Goal: Information Seeking & Learning: Stay updated

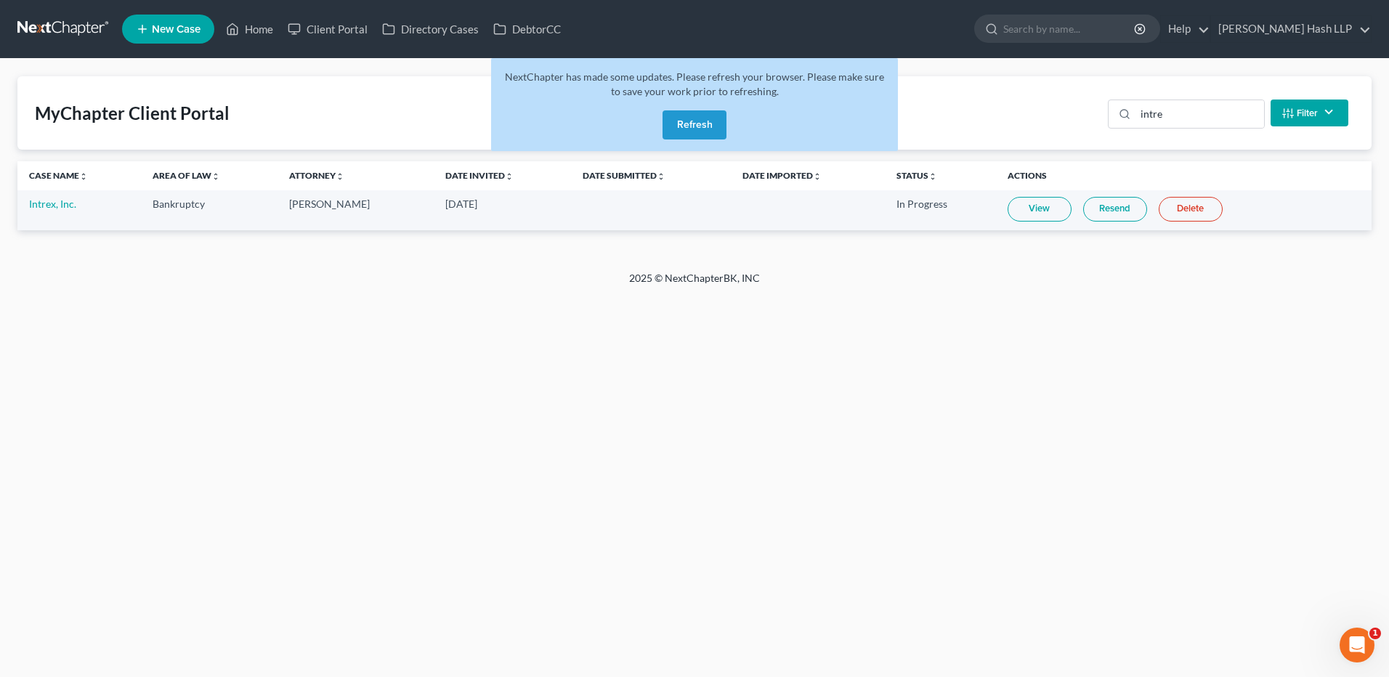
click at [686, 124] on button "Refresh" at bounding box center [694, 124] width 64 height 29
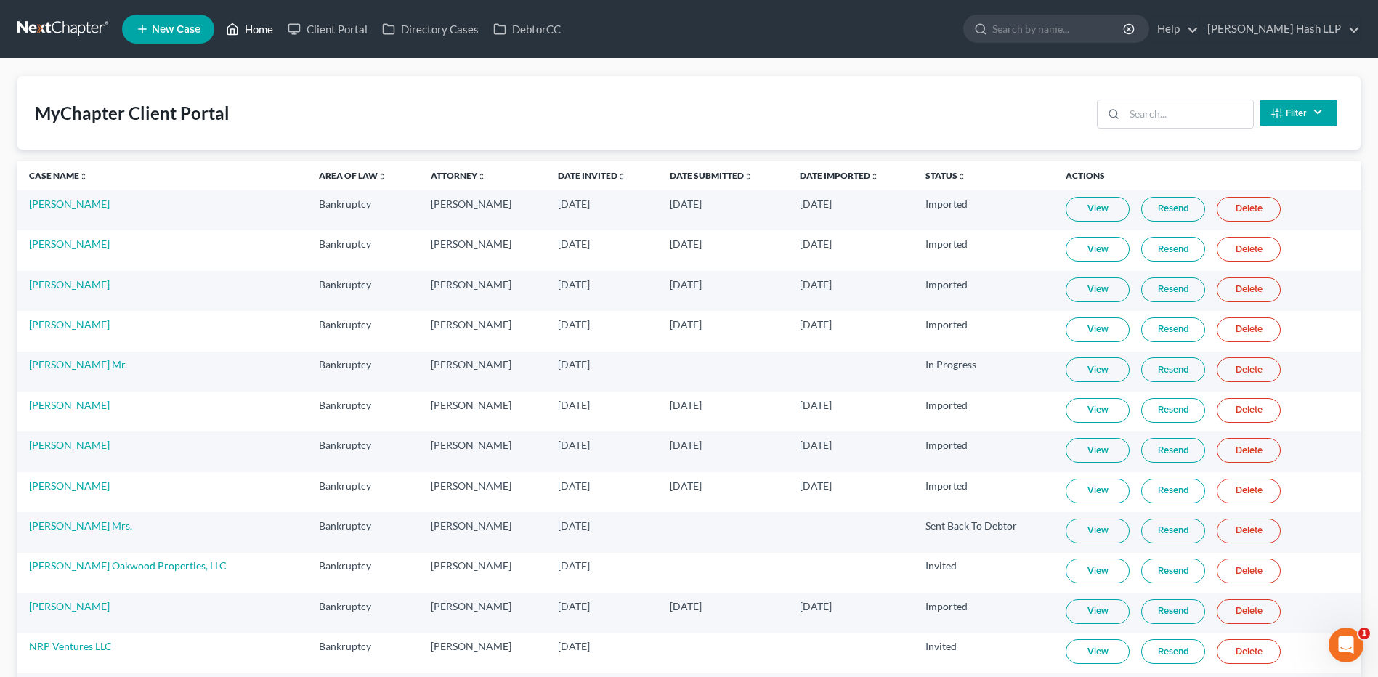
click at [256, 30] on link "Home" at bounding box center [250, 29] width 62 height 26
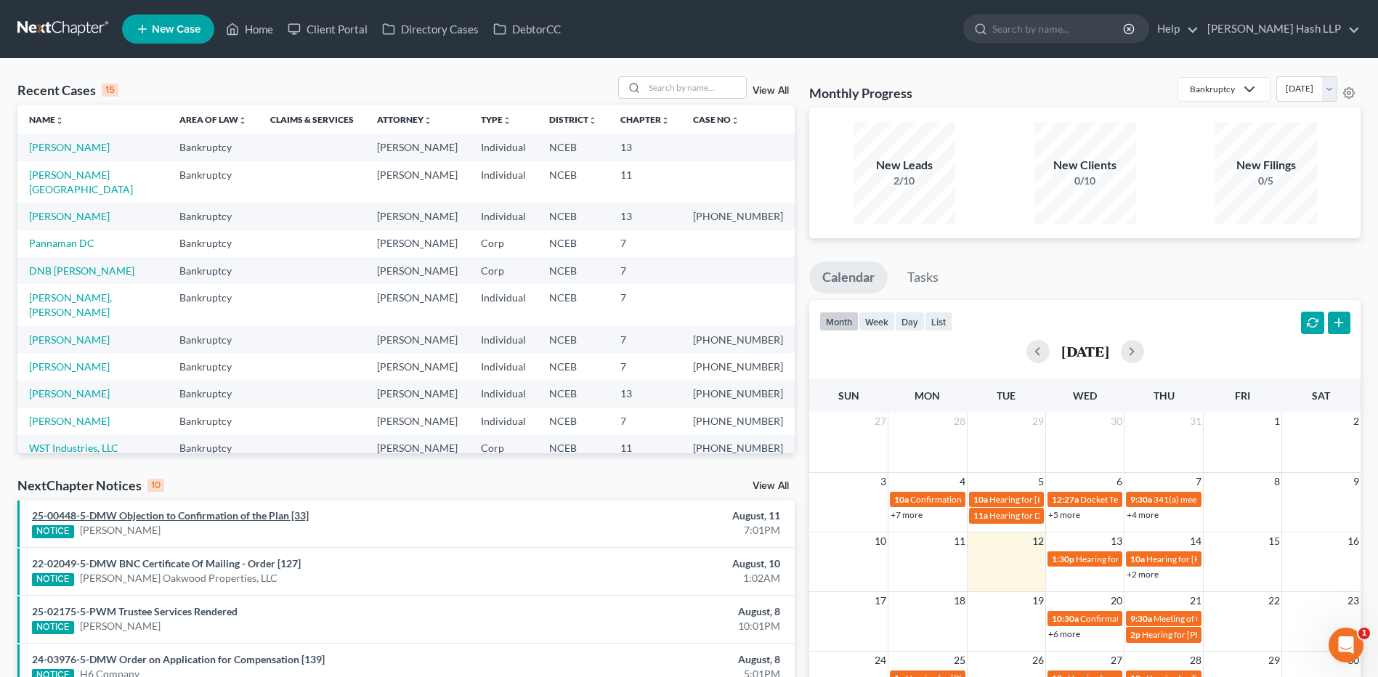
click at [248, 515] on link "25-00448-5-DMW Objection to Confirmation of the Plan [33]" at bounding box center [170, 515] width 277 height 12
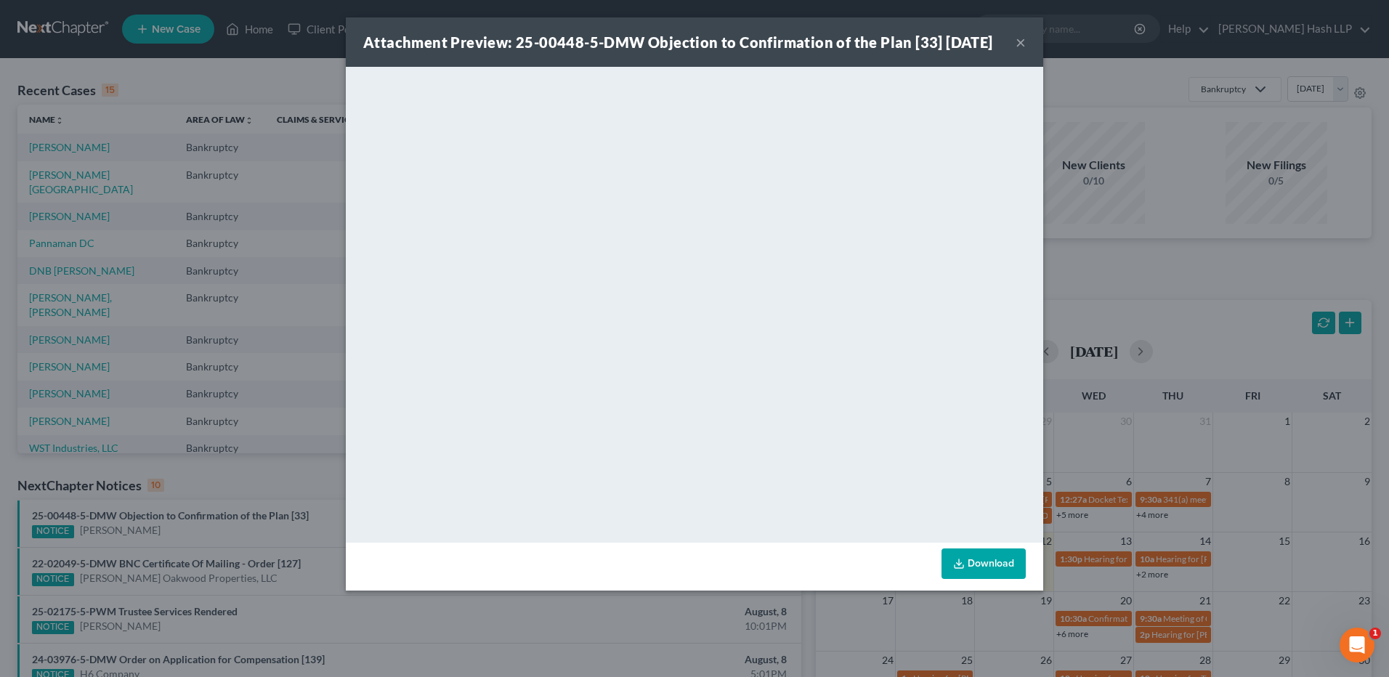
click at [1020, 51] on button "×" at bounding box center [1020, 41] width 10 height 17
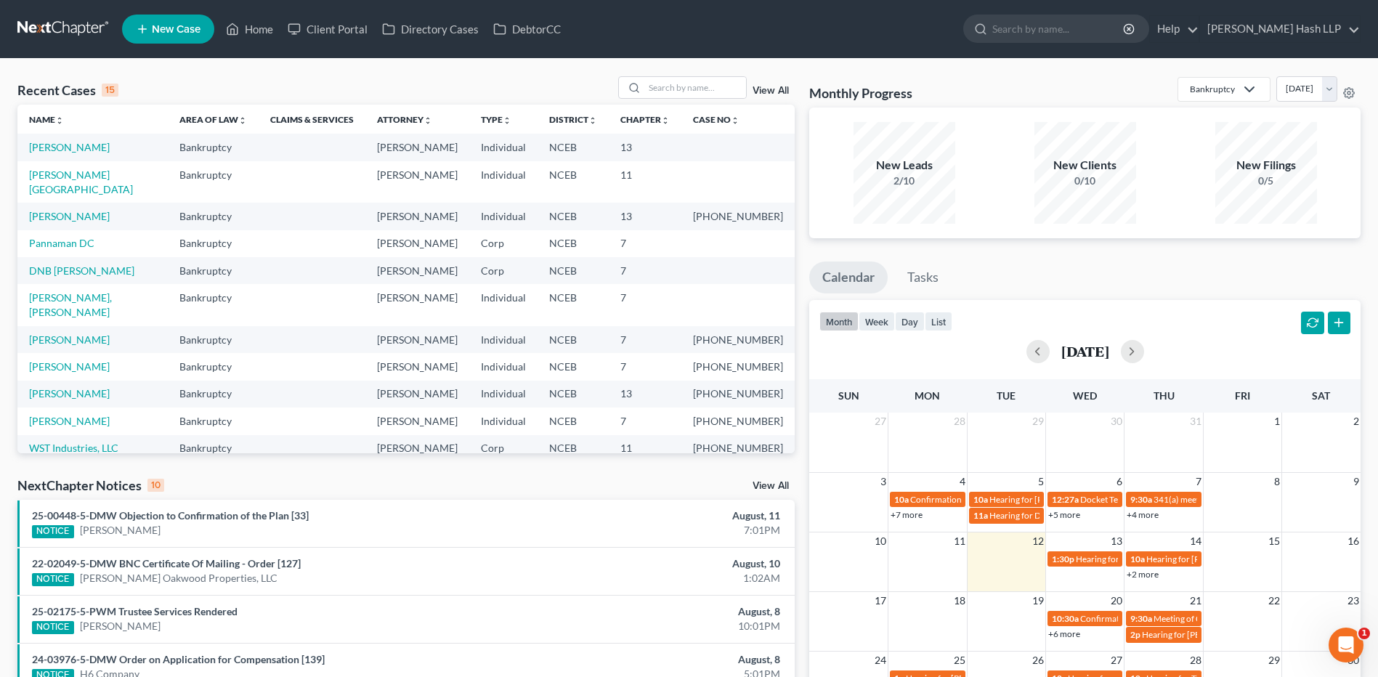
click at [769, 482] on link "View All" at bounding box center [770, 486] width 36 height 10
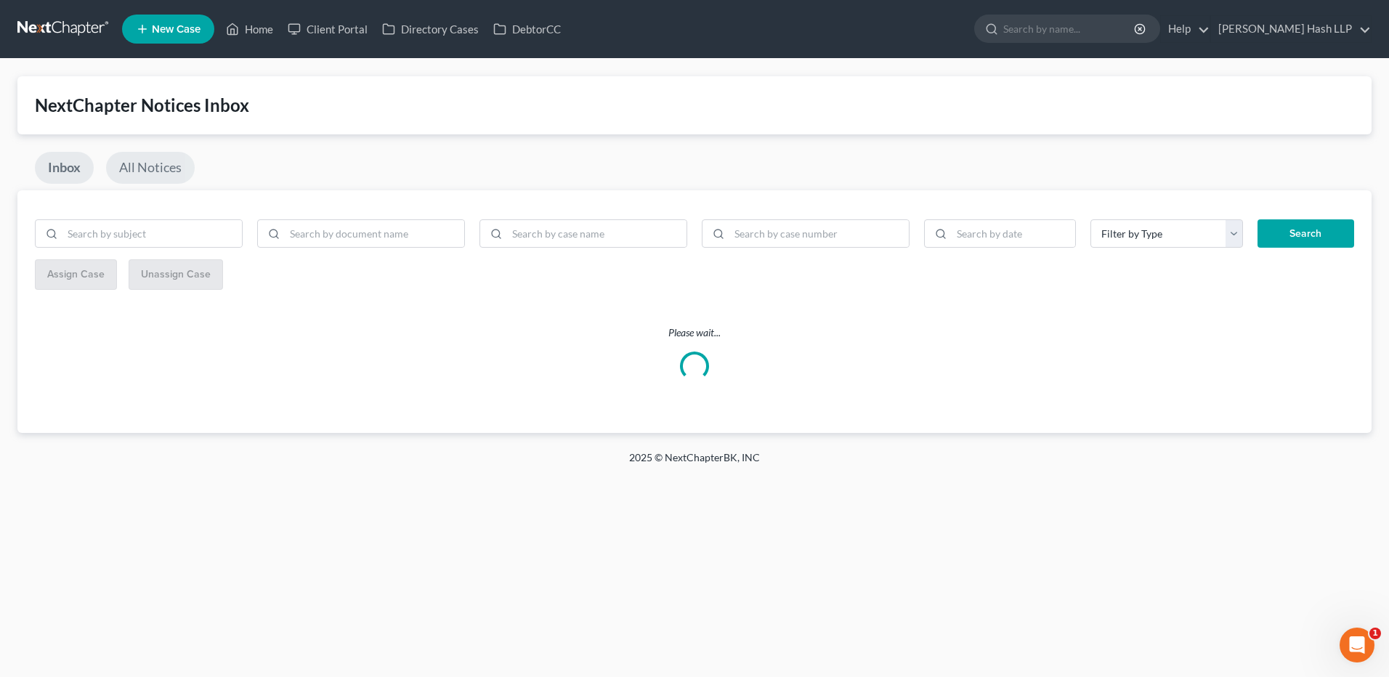
click at [159, 168] on link "All Notices" at bounding box center [150, 168] width 89 height 32
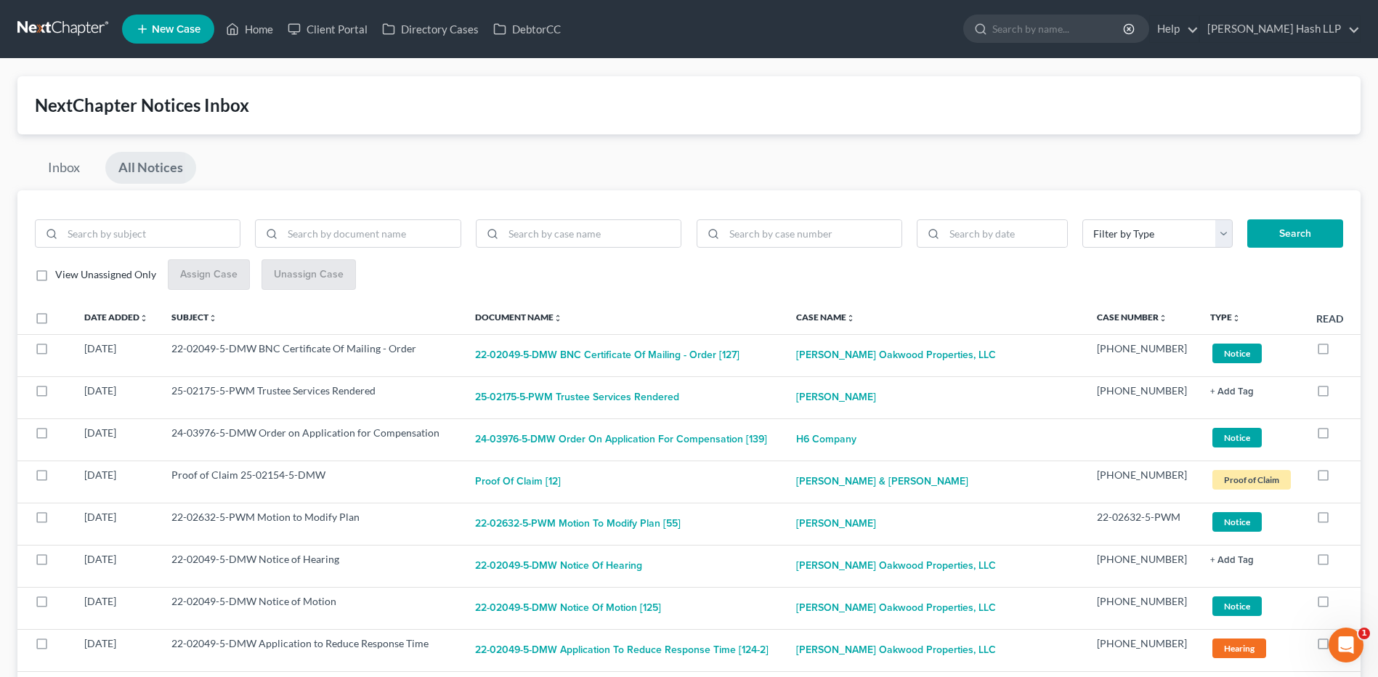
click at [55, 277] on label "View Unassigned Only" at bounding box center [105, 274] width 101 height 15
click at [61, 277] on input "View Unassigned Only" at bounding box center [65, 271] width 9 height 9
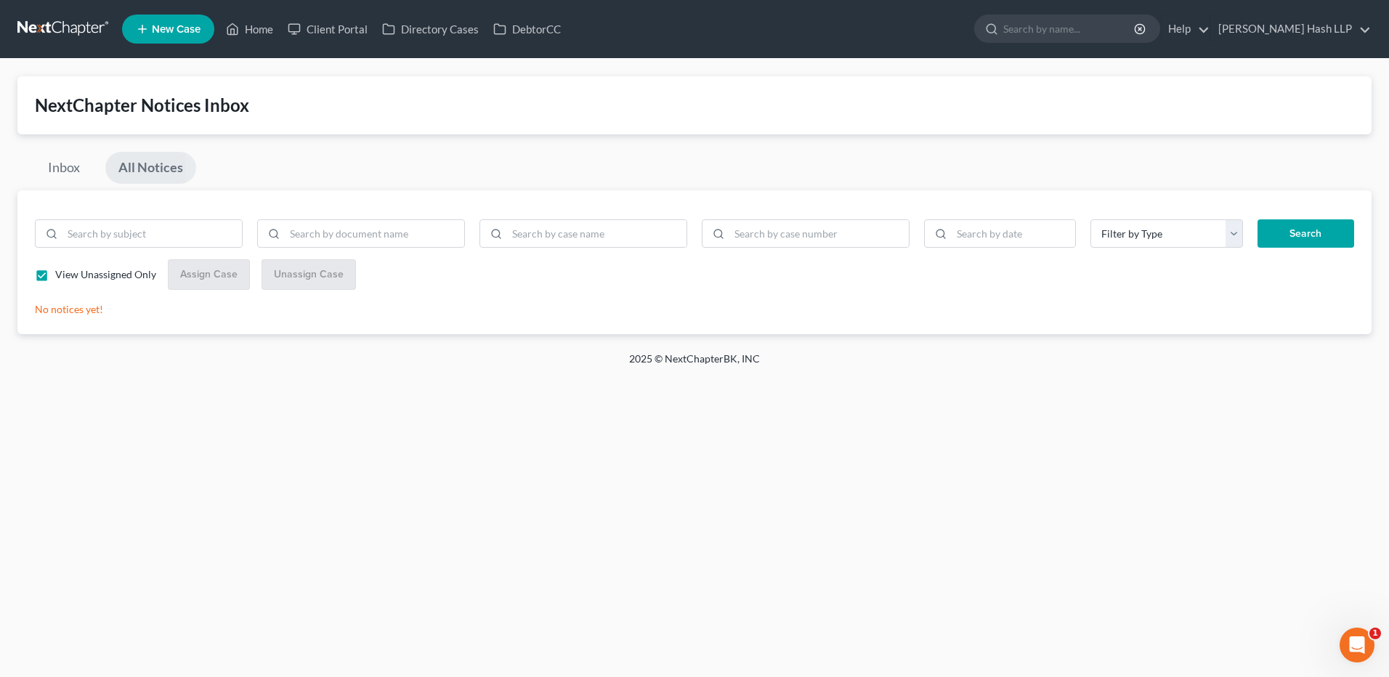
click at [162, 176] on link "All Notices" at bounding box center [150, 168] width 91 height 32
checkbox input "false"
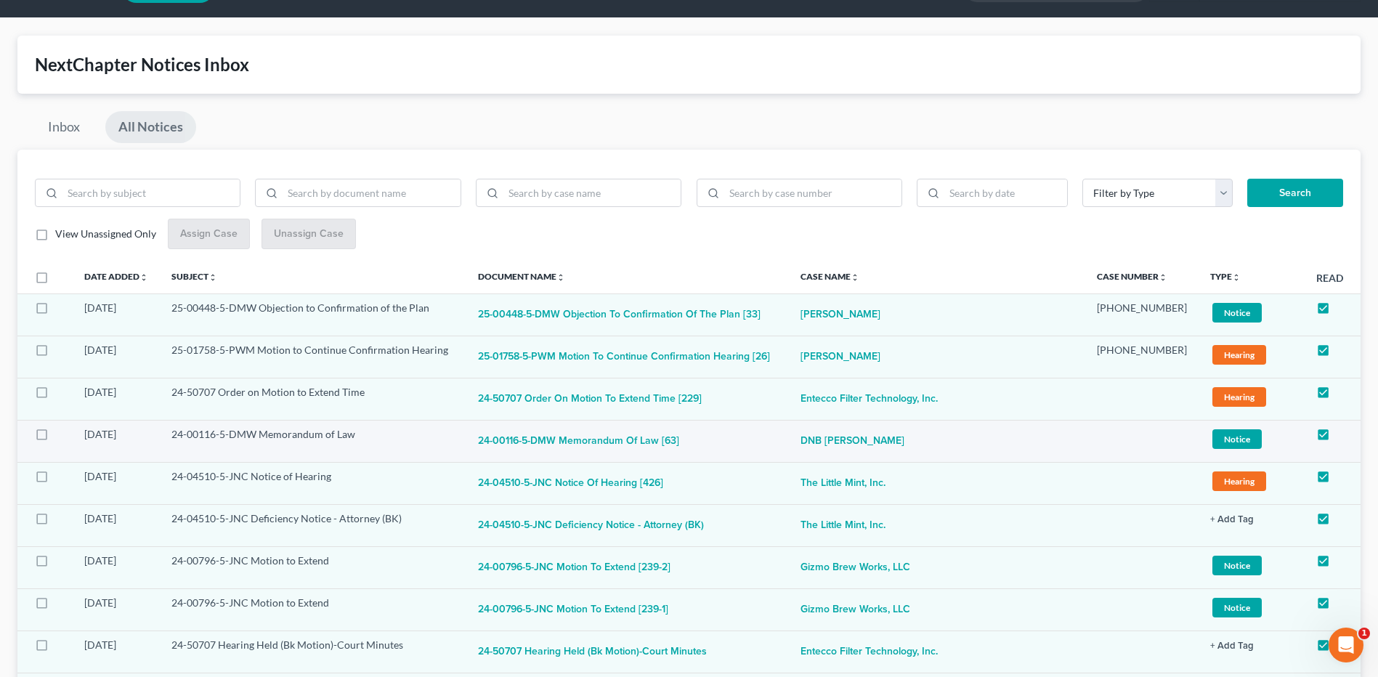
scroll to position [73, 0]
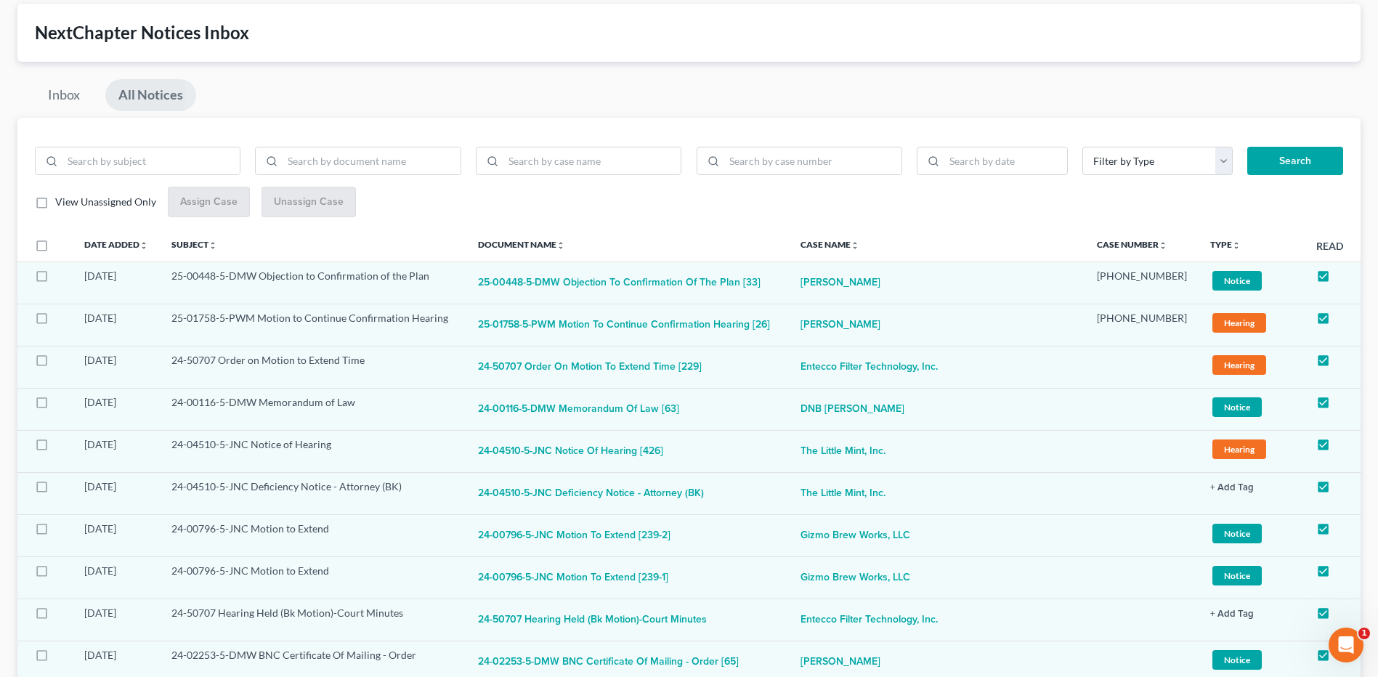
click at [162, 93] on link "All Notices" at bounding box center [150, 95] width 91 height 32
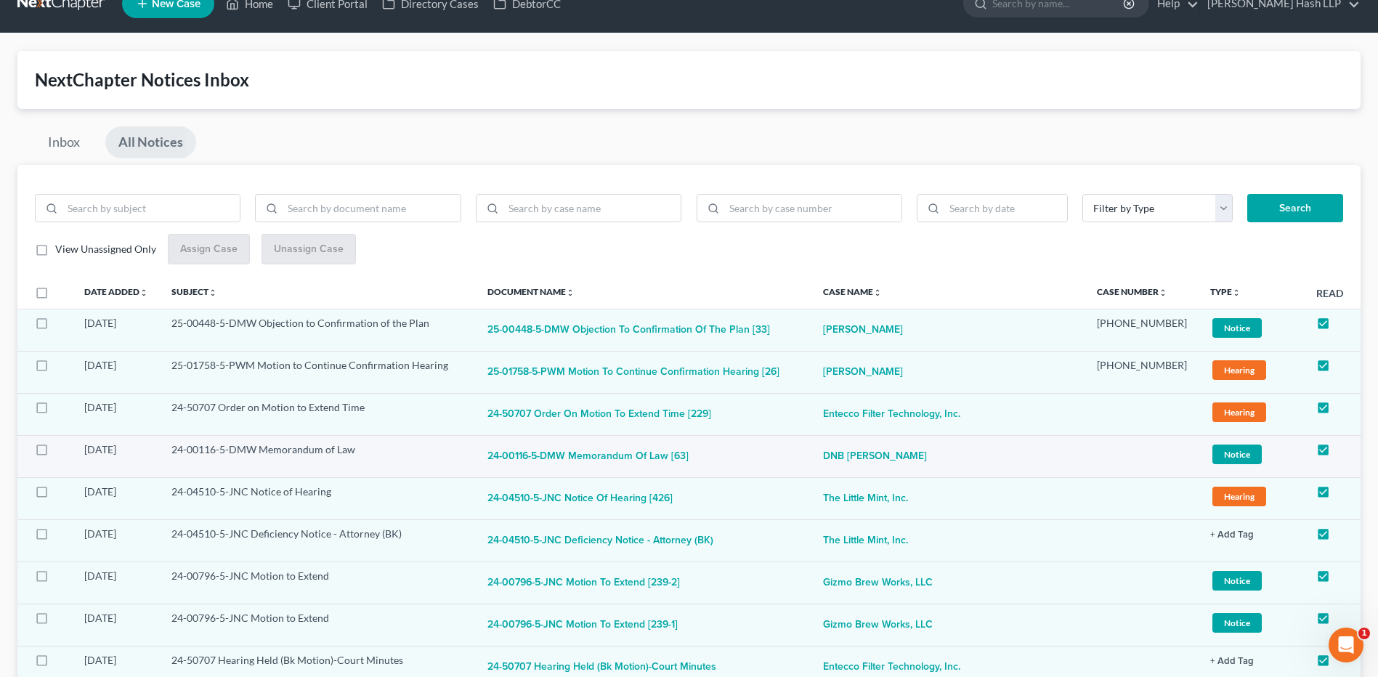
scroll to position [0, 0]
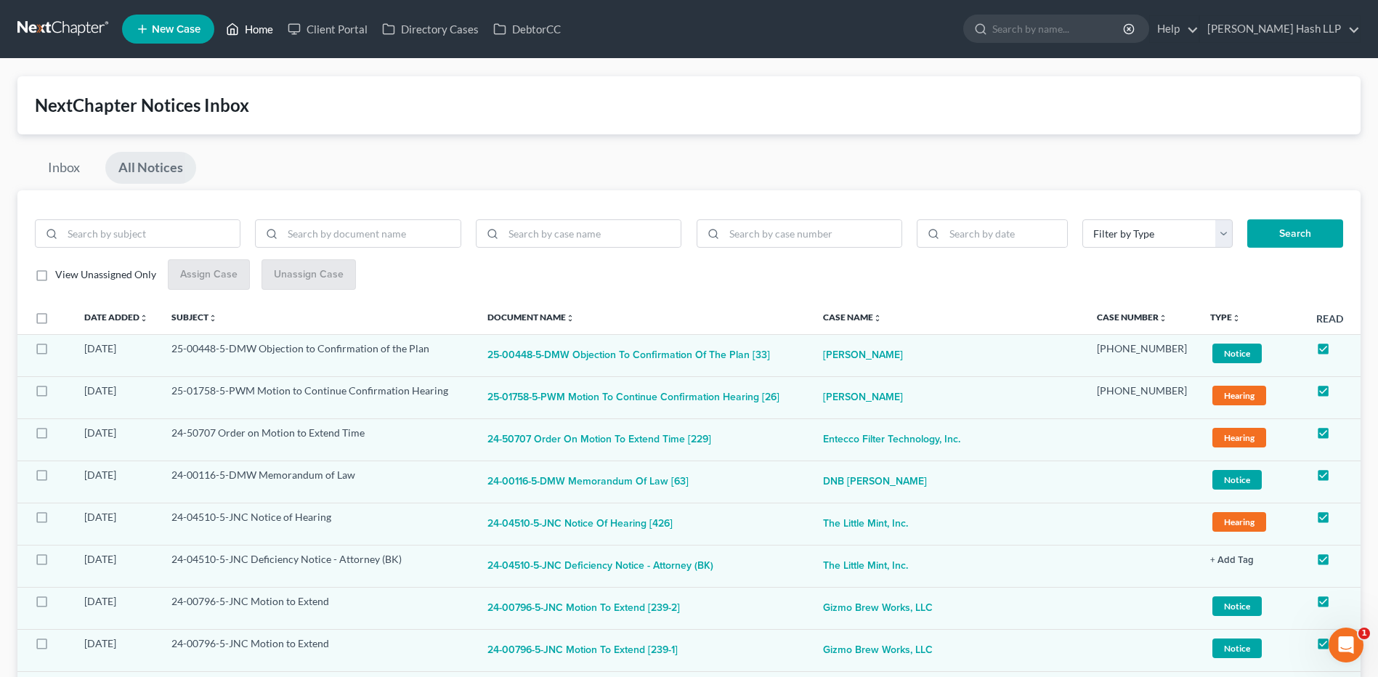
drag, startPoint x: 250, startPoint y: 28, endPoint x: 254, endPoint y: 84, distance: 55.4
click at [251, 28] on link "Home" at bounding box center [250, 29] width 62 height 26
